Goal: Transaction & Acquisition: Purchase product/service

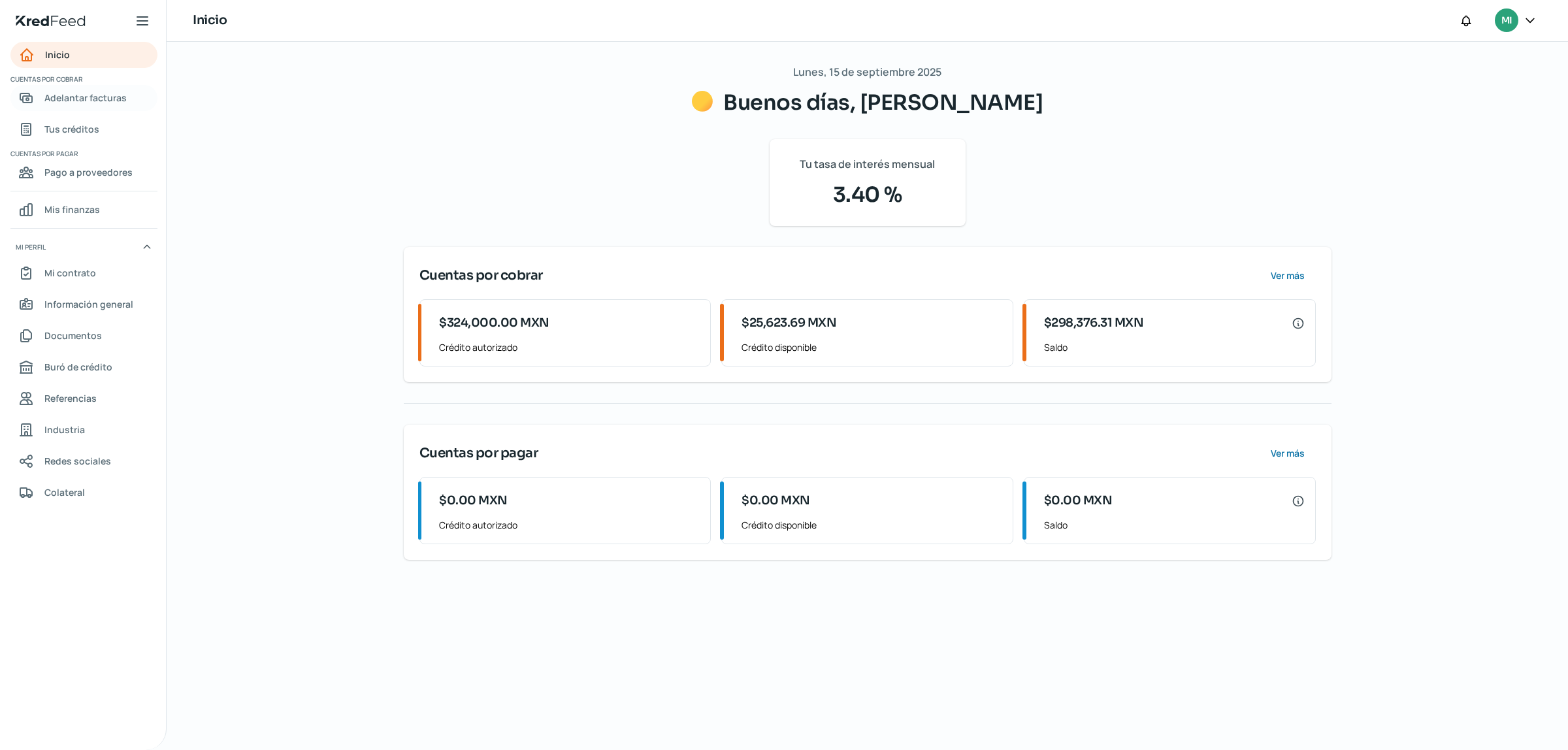
click at [106, 102] on span "Adelantar facturas" at bounding box center [85, 98] width 83 height 16
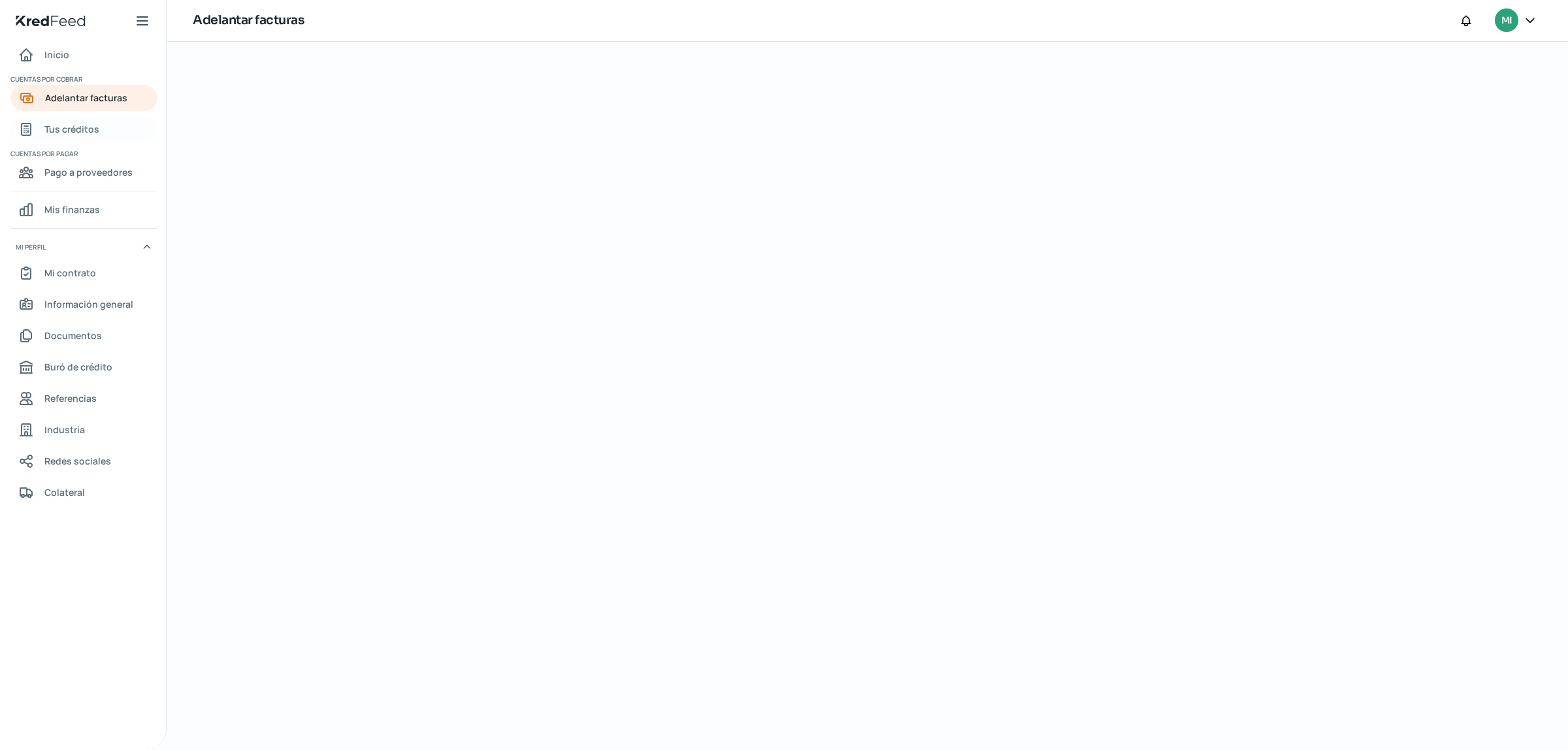
click at [76, 133] on span "Tus créditos" at bounding box center [71, 129] width 55 height 16
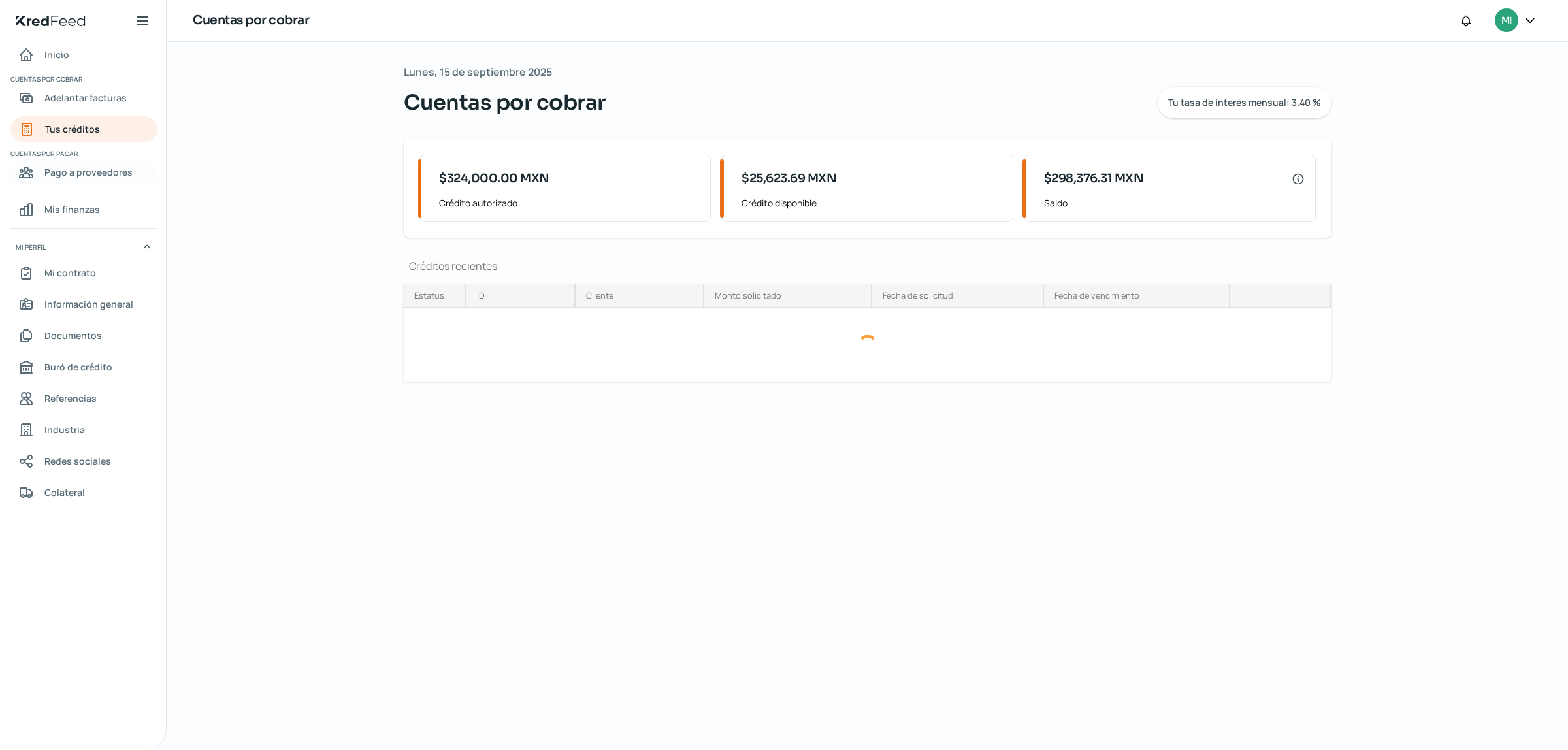
click at [74, 171] on span "Pago a proveedores" at bounding box center [88, 172] width 88 height 16
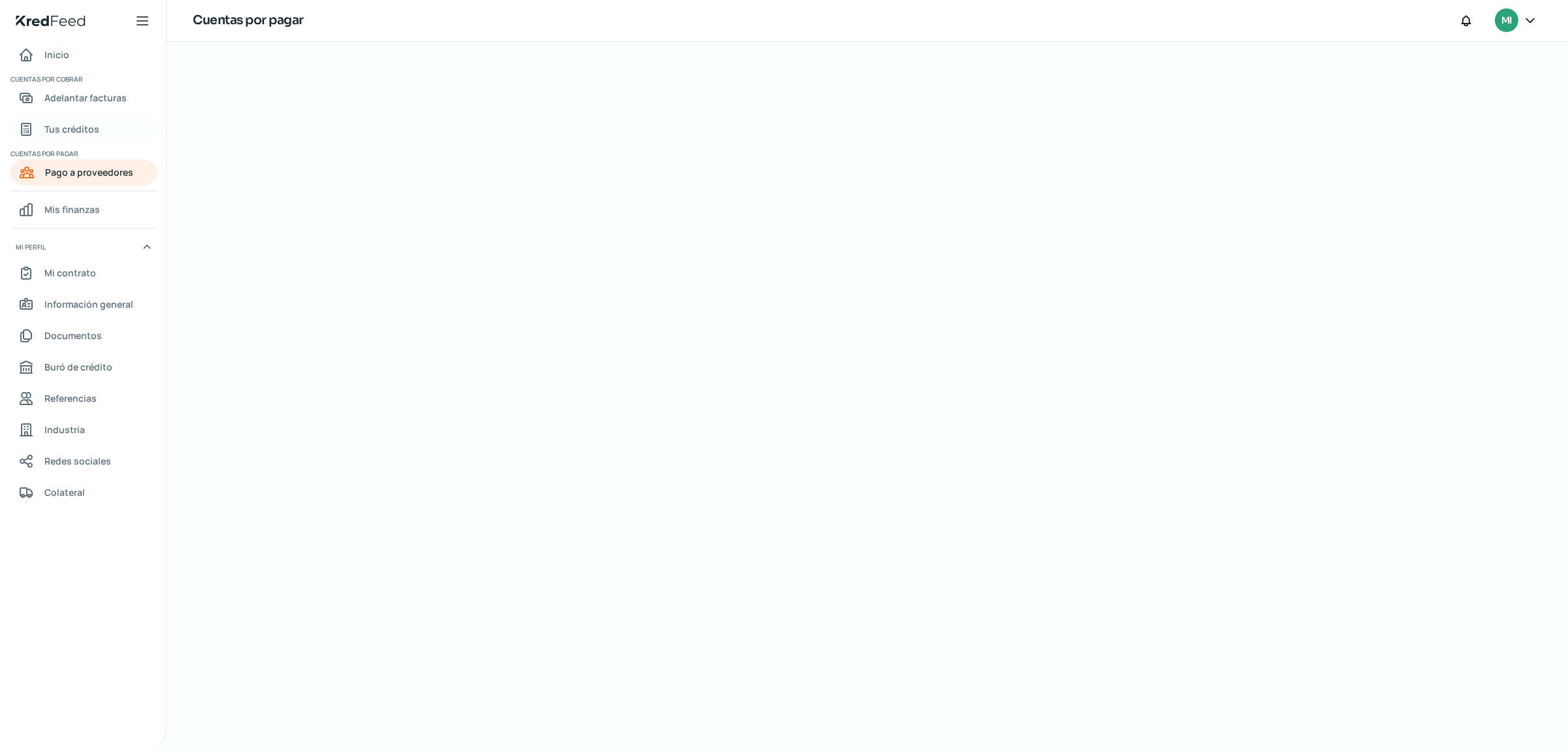
click at [92, 124] on span "Tus créditos" at bounding box center [71, 129] width 55 height 16
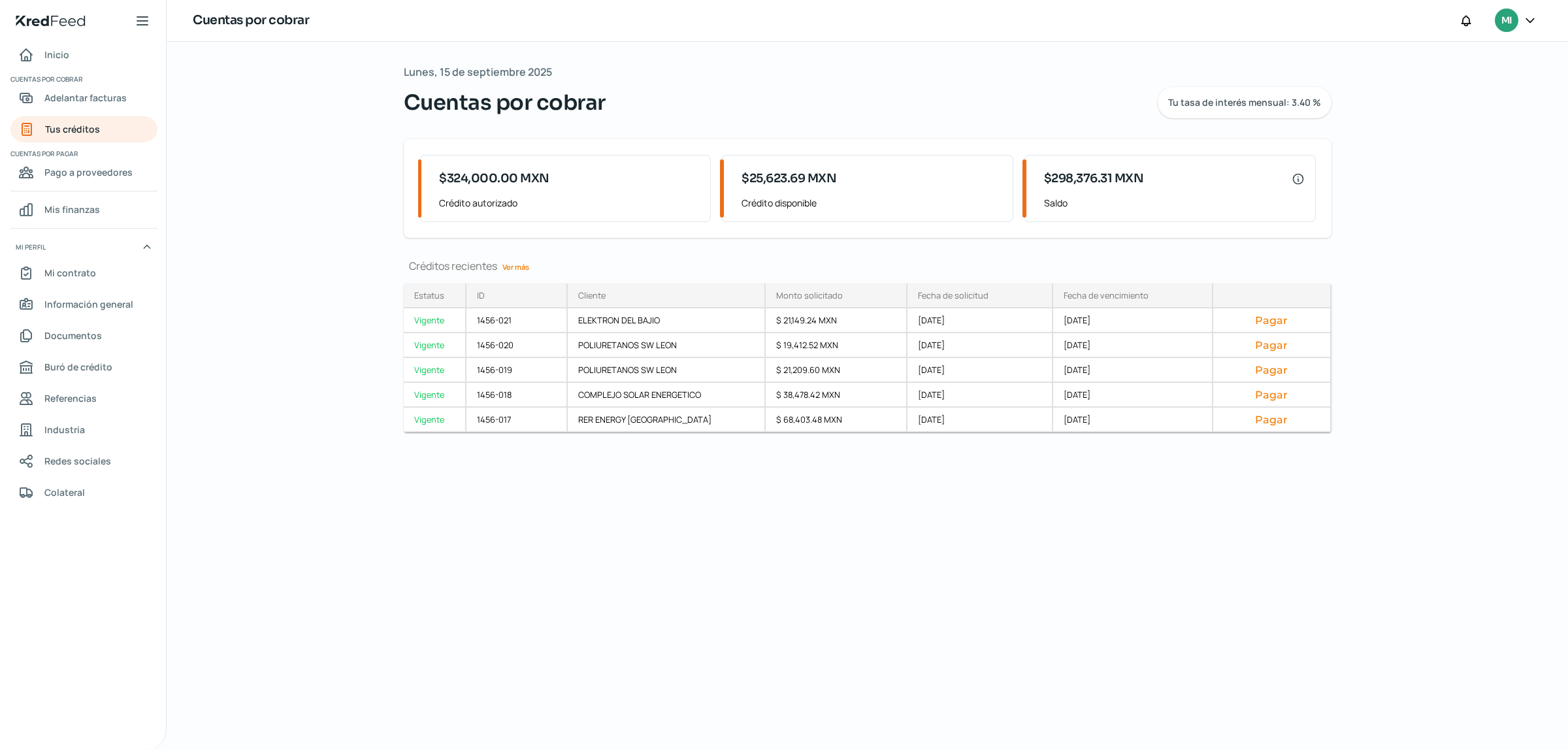
click at [521, 272] on link "Ver más" at bounding box center [515, 267] width 37 height 21
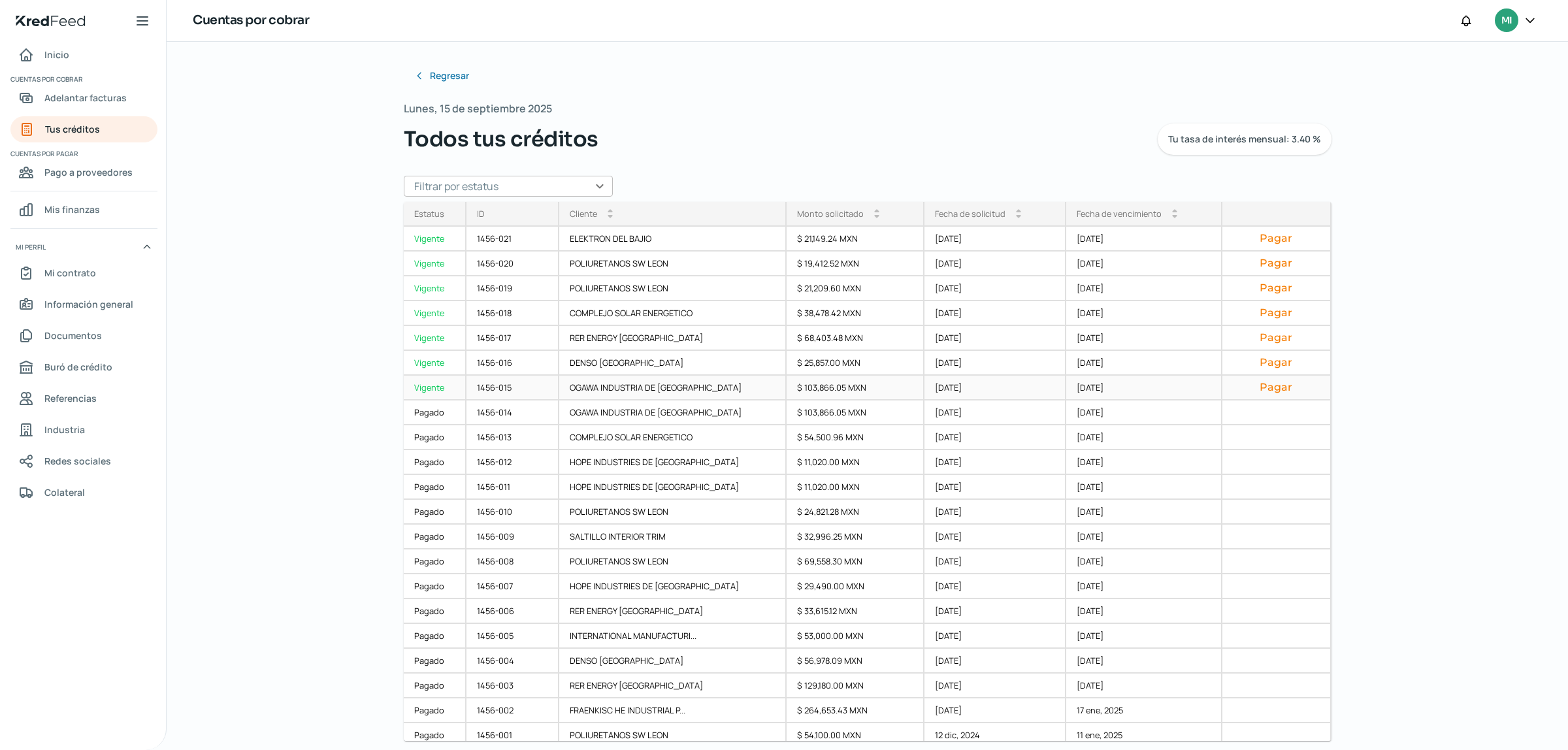
click at [1266, 387] on button "Pagar" at bounding box center [1276, 388] width 87 height 13
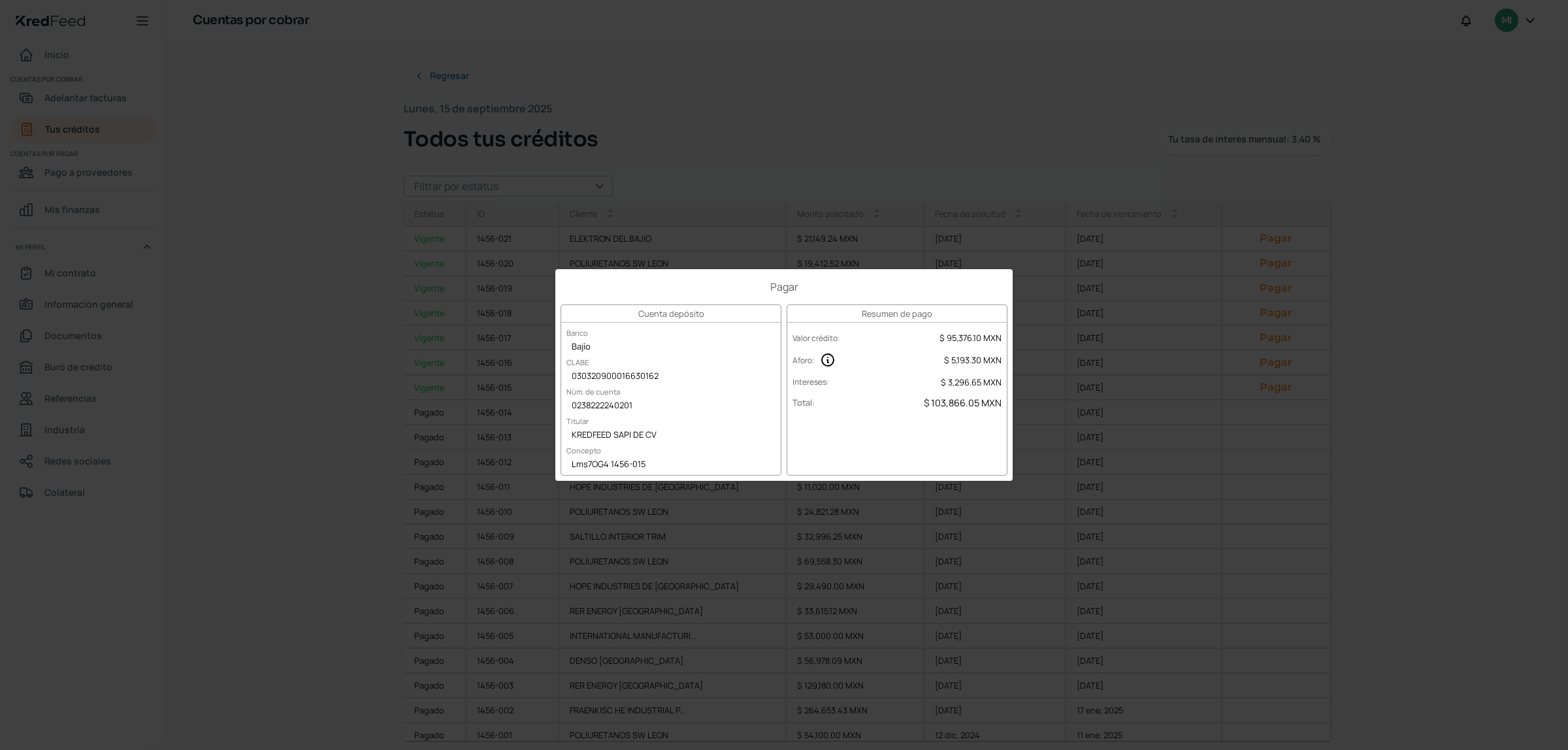
click at [1210, 475] on div "Pagar Cuenta depósito Banco Bajío CLABE 030320900016630162 Núm. de cuenta 02382…" at bounding box center [784, 375] width 1568 height 750
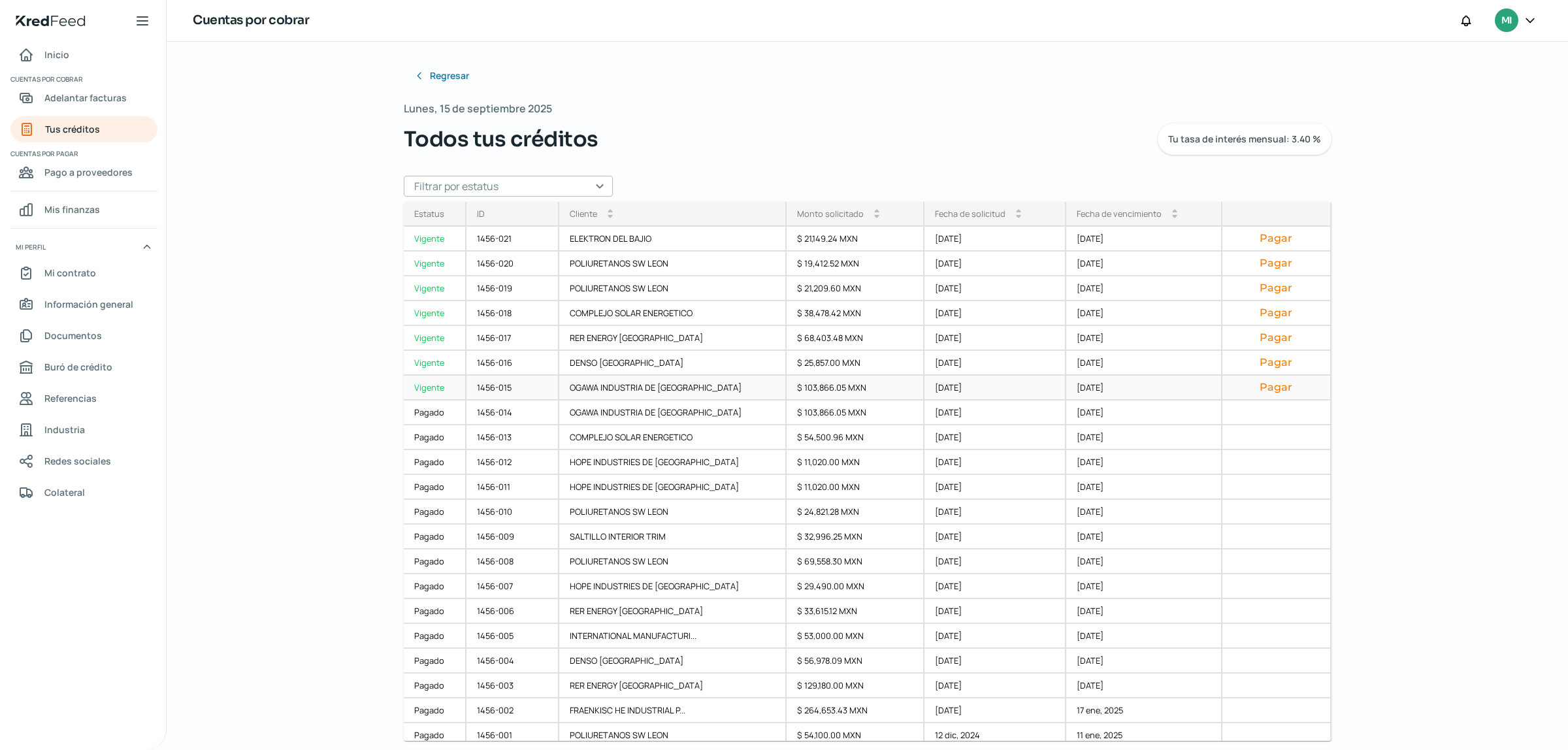
click at [1247, 383] on button "Pagar" at bounding box center [1276, 388] width 87 height 13
